Goal: Task Accomplishment & Management: Manage account settings

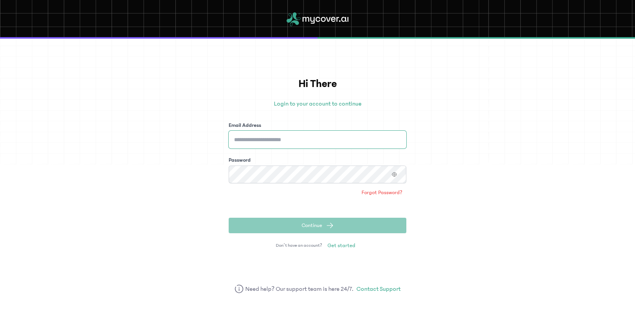
click at [320, 141] on input "Email Address" at bounding box center [318, 140] width 178 height 18
type input "**********"
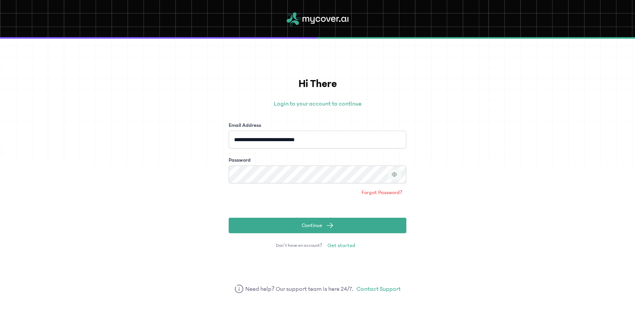
click at [394, 174] on icon "button" at bounding box center [394, 174] width 5 height 5
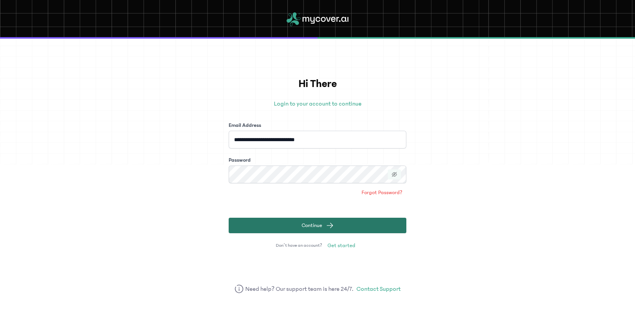
click at [346, 220] on button "Continue" at bounding box center [318, 225] width 178 height 15
click at [290, 225] on button "Continue" at bounding box center [318, 225] width 178 height 15
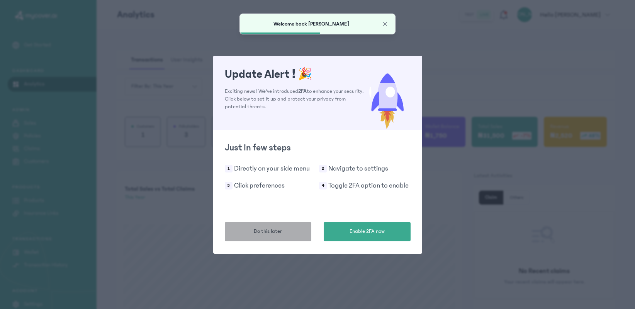
click at [274, 235] on span "Do this later" at bounding box center [268, 231] width 28 height 8
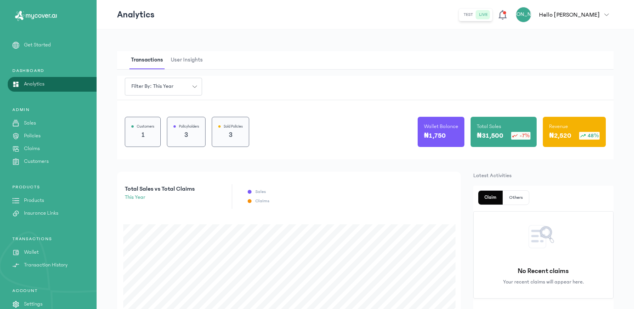
click at [34, 136] on p "Policies" at bounding box center [32, 136] width 17 height 8
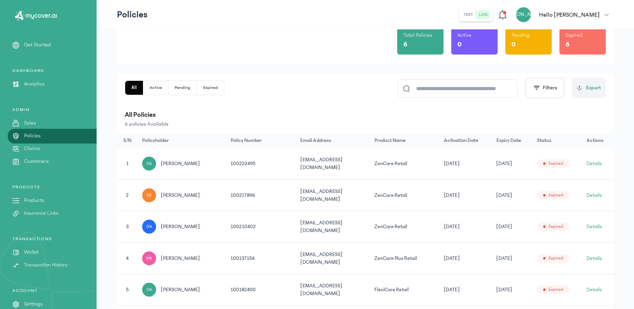
scroll to position [121, 0]
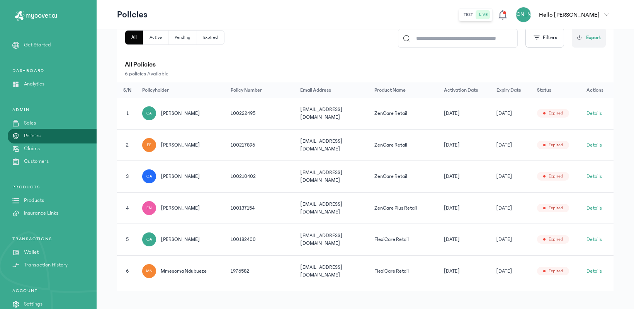
click at [594, 204] on button "Details" at bounding box center [594, 208] width 15 height 8
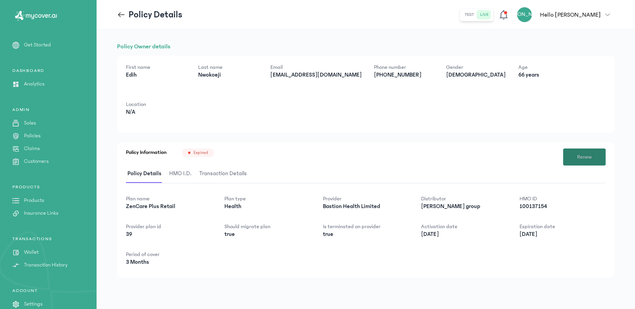
click at [579, 162] on button "Renew" at bounding box center [584, 156] width 43 height 17
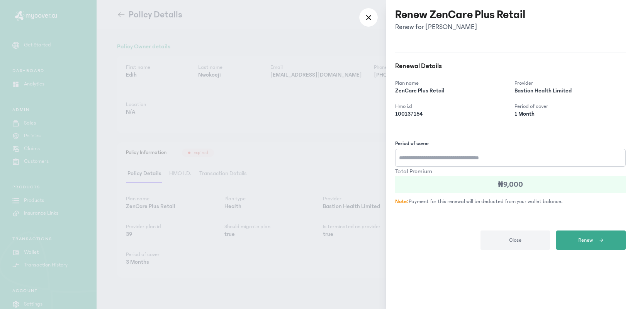
click at [514, 162] on input "Period of cover" at bounding box center [510, 158] width 231 height 18
type input "*"
click at [590, 237] on span "Renew" at bounding box center [585, 240] width 15 height 8
click at [371, 17] on icon at bounding box center [369, 17] width 6 height 7
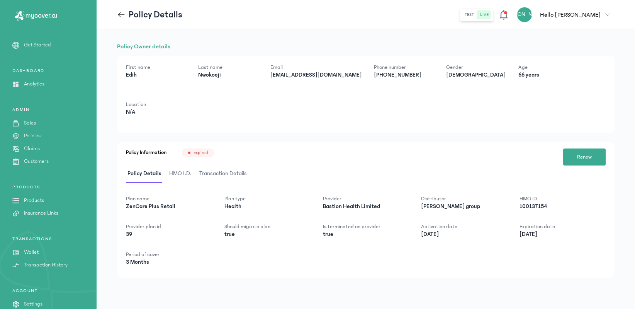
click at [32, 254] on p "Wallet" at bounding box center [31, 252] width 15 height 8
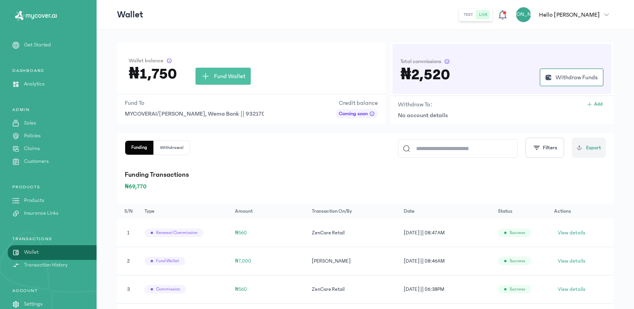
scroll to position [10, 0]
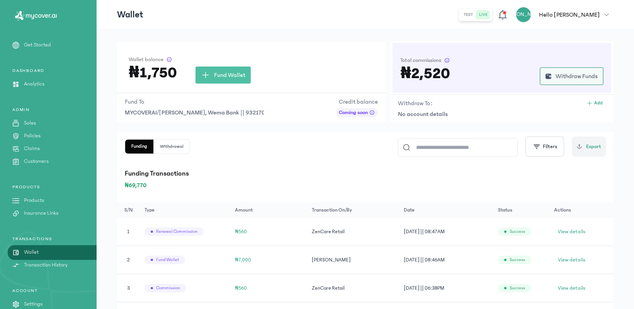
click at [563, 71] on span "Withdraw Funds" at bounding box center [577, 75] width 42 height 9
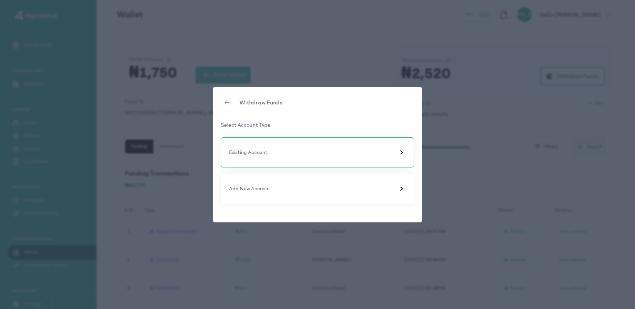
click at [301, 153] on div "Existing Account" at bounding box center [317, 152] width 177 height 9
click at [243, 127] on p "Existing Accounts" at bounding box center [317, 125] width 193 height 9
click at [228, 102] on icon at bounding box center [227, 102] width 6 height 6
click at [403, 155] on icon at bounding box center [401, 152] width 9 height 9
click at [247, 123] on p "Existing Accounts" at bounding box center [317, 125] width 193 height 9
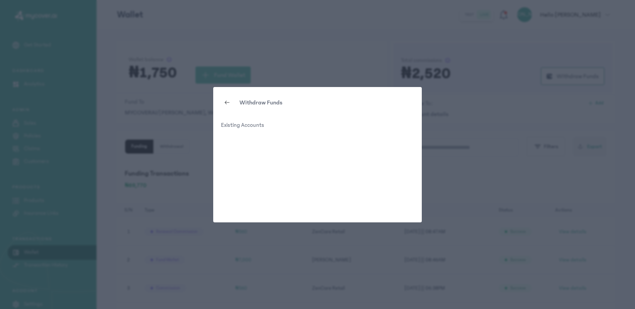
click at [541, 158] on div "Withdraw Funds Existing Accounts" at bounding box center [317, 154] width 635 height 309
click at [478, 104] on div "Withdraw Funds Existing Accounts" at bounding box center [317, 154] width 635 height 309
click at [226, 103] on icon at bounding box center [226, 101] width 2 height 3
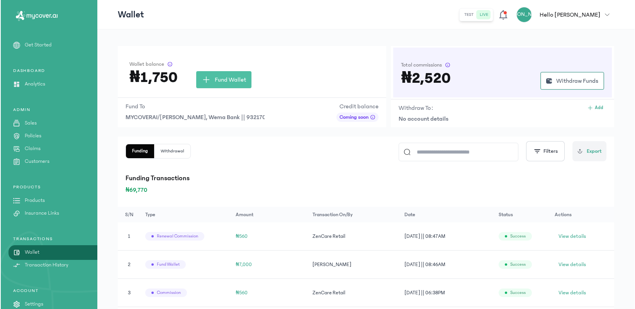
scroll to position [0, 0]
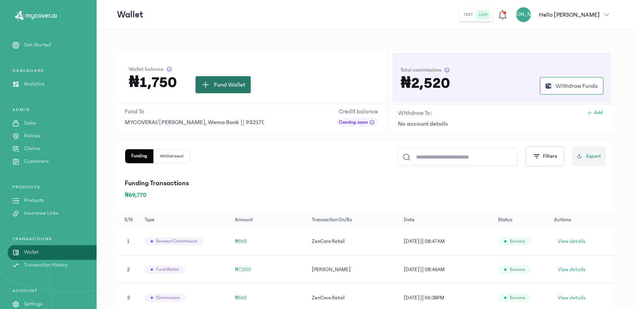
click at [226, 86] on span "Fund Wallet" at bounding box center [229, 84] width 31 height 9
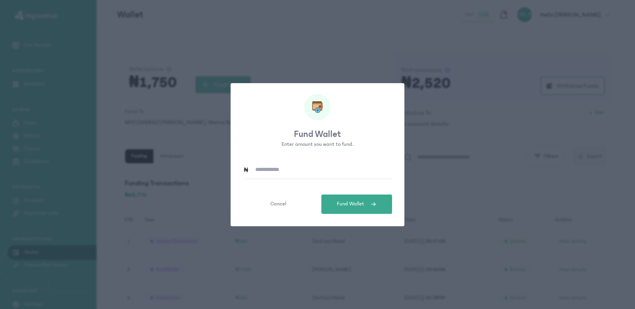
click at [287, 170] on input at bounding box center [320, 170] width 143 height 18
type input "*****"
click at [339, 205] on span "Fund Wallet" at bounding box center [350, 204] width 27 height 8
click at [463, 155] on div "Fund Wallet Enter amount you want to fund. ***** Cancel Fund Wallet" at bounding box center [317, 154] width 635 height 309
click at [295, 202] on button "Cancel" at bounding box center [278, 203] width 71 height 19
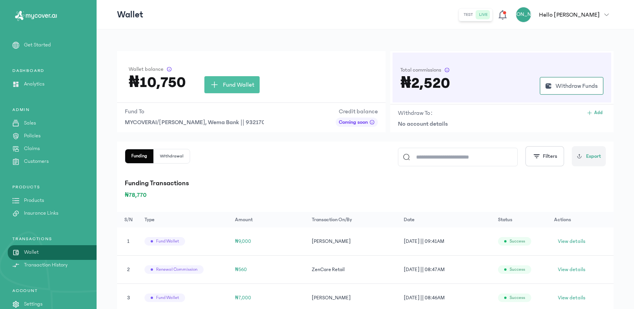
click at [31, 139] on p "Policies" at bounding box center [32, 136] width 17 height 8
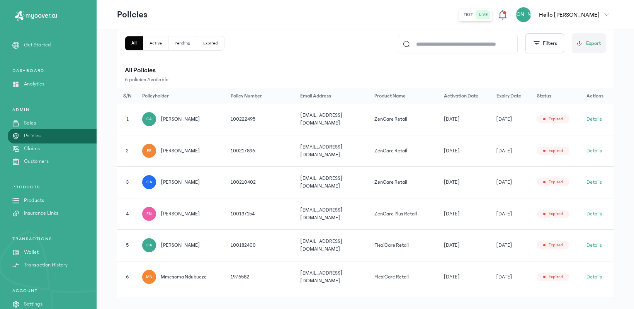
scroll to position [121, 0]
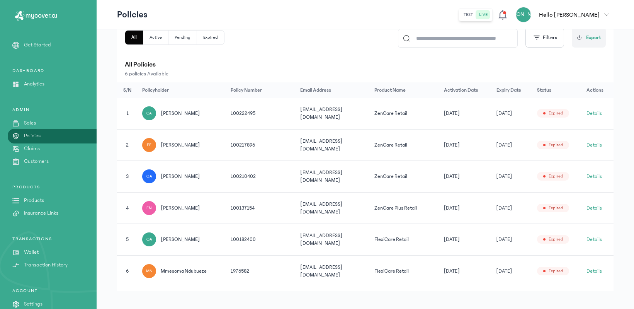
click at [598, 204] on button "Details" at bounding box center [594, 208] width 15 height 8
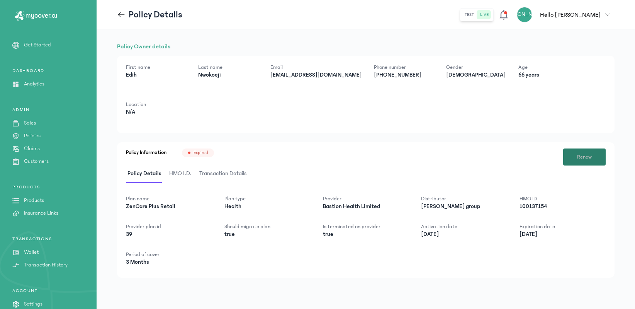
click at [580, 160] on span "Renew" at bounding box center [584, 157] width 15 height 8
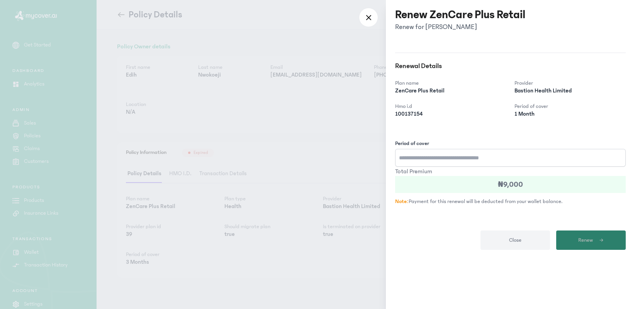
type input "*"
click at [602, 234] on button "Renew" at bounding box center [591, 239] width 70 height 19
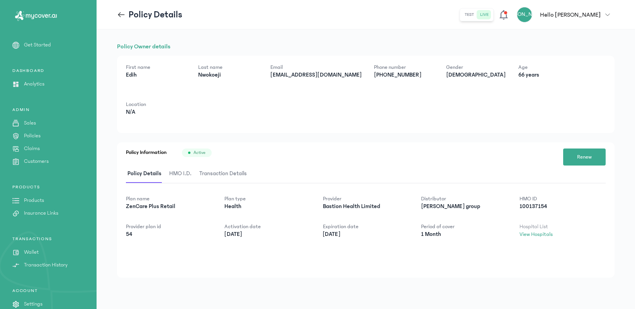
click at [118, 14] on icon at bounding box center [121, 14] width 9 height 9
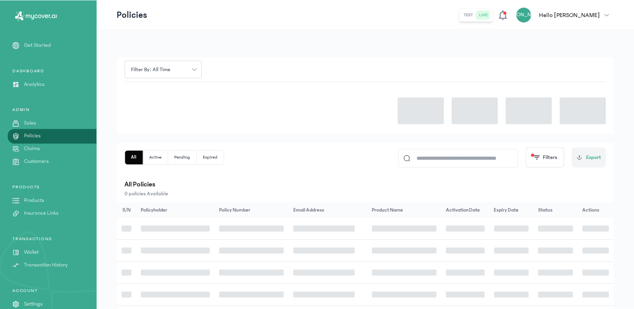
scroll to position [121, 0]
